Goal: Task Accomplishment & Management: Use online tool/utility

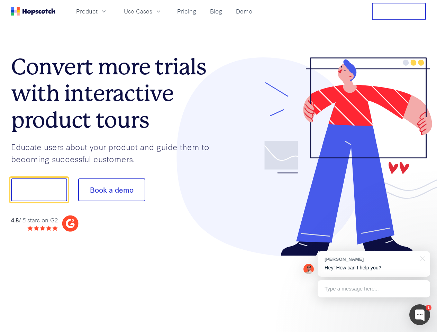
click at [219, 166] on div at bounding box center [323, 156] width 208 height 199
click at [98, 11] on span "Product" at bounding box center [86, 11] width 21 height 9
click at [152, 11] on span "Use Cases" at bounding box center [138, 11] width 28 height 9
click at [399, 11] on button "Free Trial" at bounding box center [399, 11] width 54 height 17
click at [39, 190] on button "Show me!" at bounding box center [39, 190] width 56 height 23
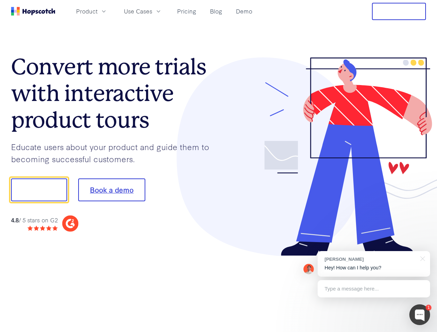
click at [111, 190] on button "Book a demo" at bounding box center [111, 190] width 67 height 23
click at [420, 315] on div at bounding box center [419, 315] width 21 height 21
click at [374, 264] on div "[PERSON_NAME] Hey! How can I help you?" at bounding box center [374, 264] width 112 height 26
click at [422, 332] on div "1 [PERSON_NAME] Hey! How can I help you? Type a message here... Free live chat …" at bounding box center [218, 332] width 437 height 0
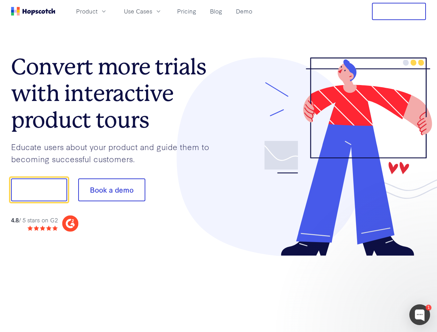
click at [374, 289] on div at bounding box center [365, 235] width 130 height 138
